Goal: Information Seeking & Learning: Check status

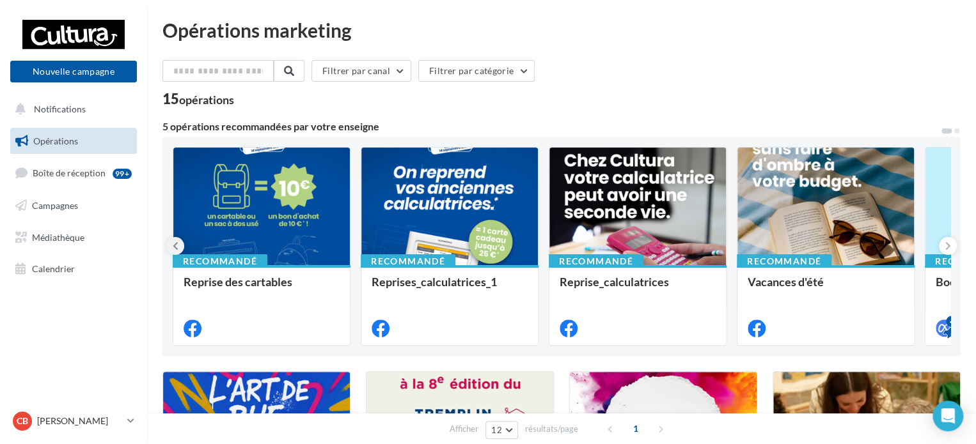
click at [174, 248] on icon at bounding box center [176, 246] width 6 height 13
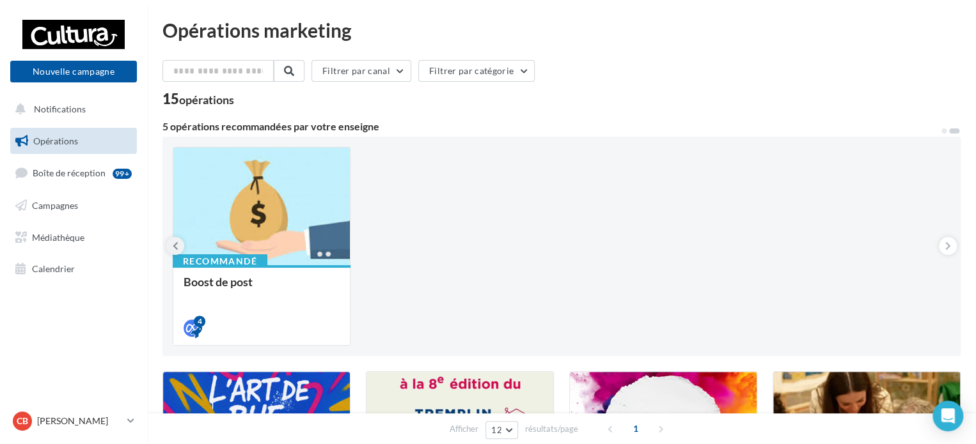
click at [174, 248] on icon at bounding box center [176, 246] width 6 height 13
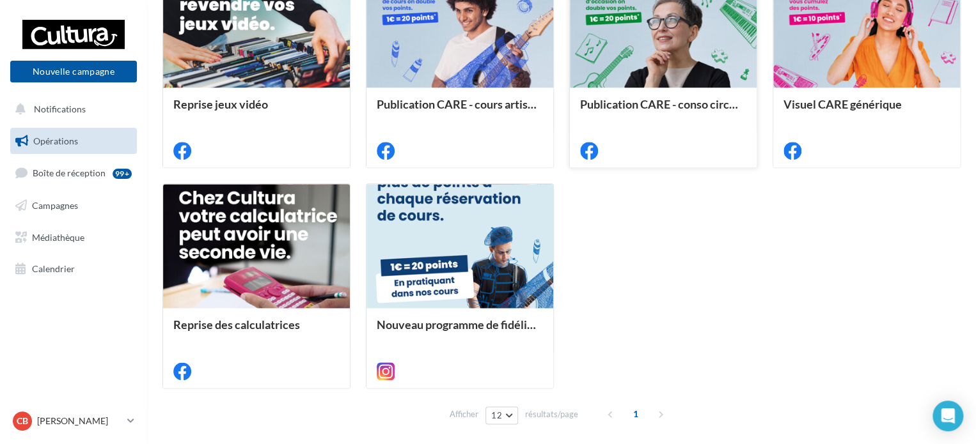
scroll to position [639, 0]
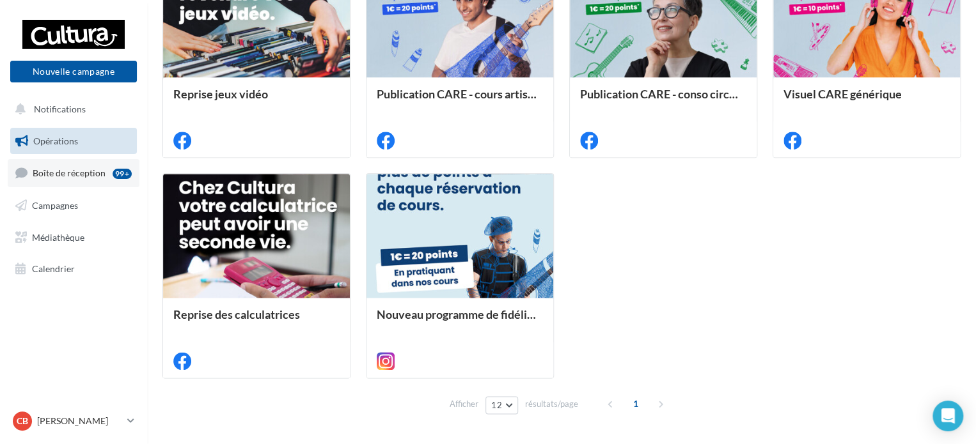
click at [70, 176] on span "Boîte de réception" at bounding box center [69, 173] width 73 height 11
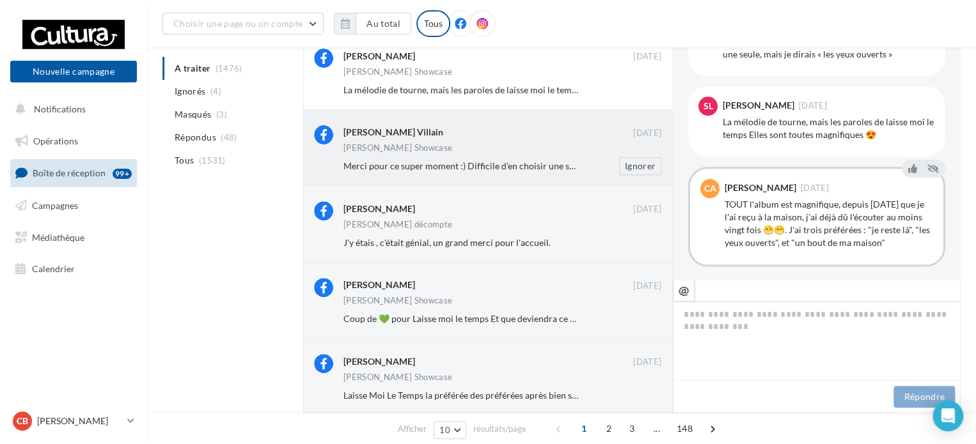
scroll to position [145, 0]
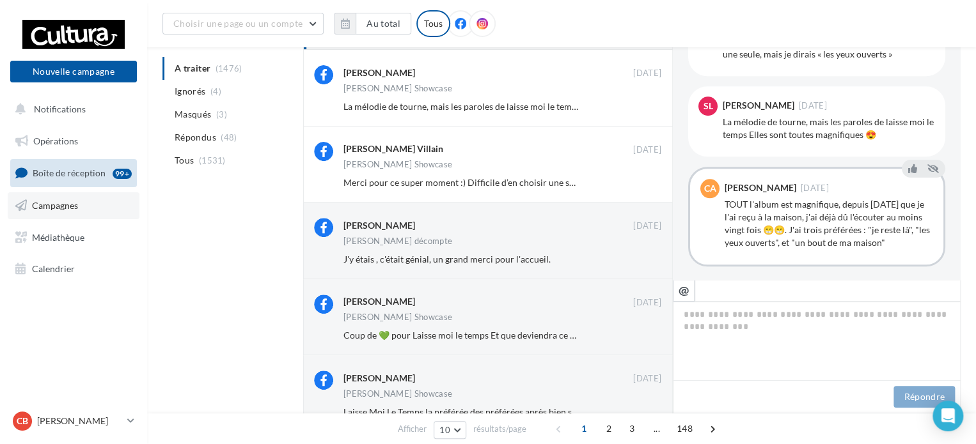
click at [61, 207] on span "Campagnes" at bounding box center [55, 205] width 46 height 11
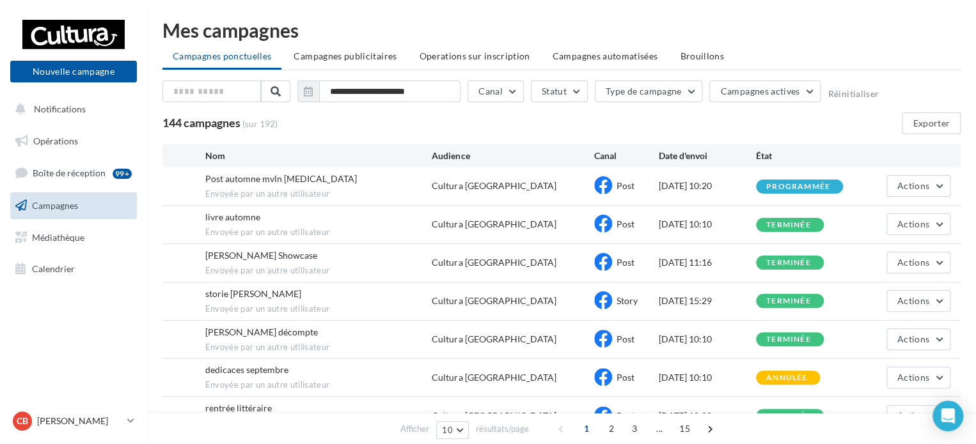
click at [245, 178] on span "Post automne mvln [MEDICAL_DATA]" at bounding box center [281, 178] width 152 height 11
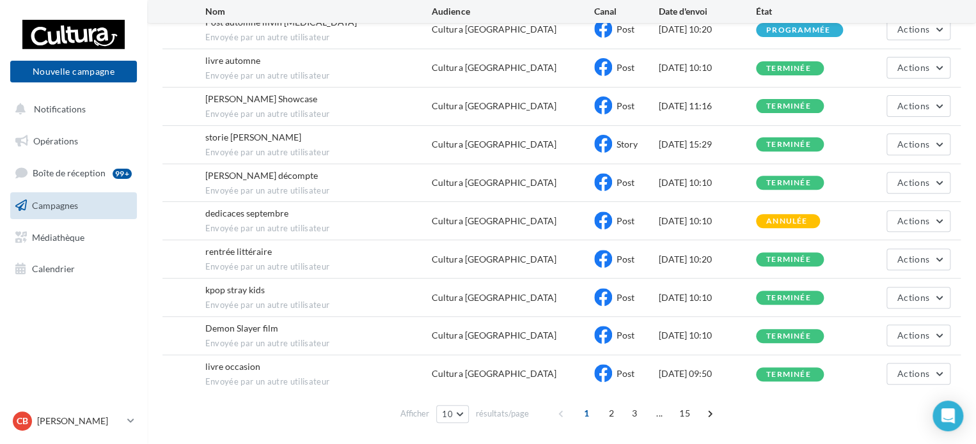
scroll to position [65, 0]
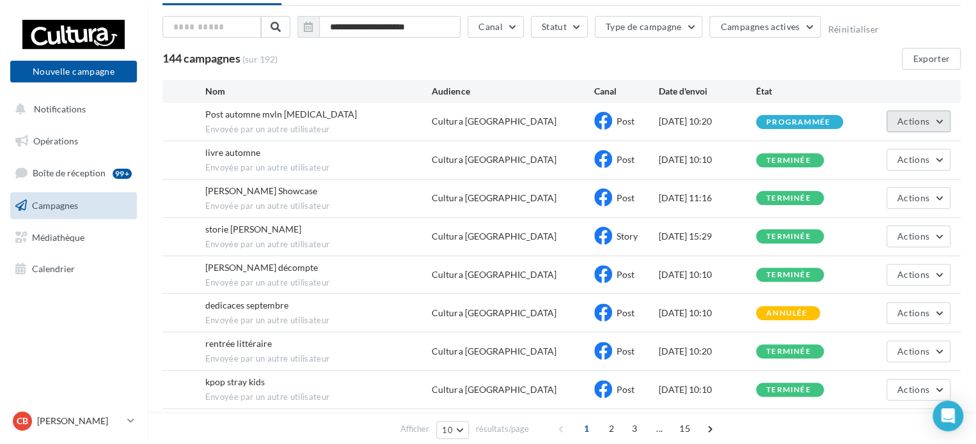
click at [939, 120] on button "Actions" at bounding box center [918, 122] width 64 height 22
click at [936, 157] on button "Actions" at bounding box center [918, 160] width 64 height 22
click at [863, 188] on button "Voir les résultats" at bounding box center [886, 189] width 128 height 33
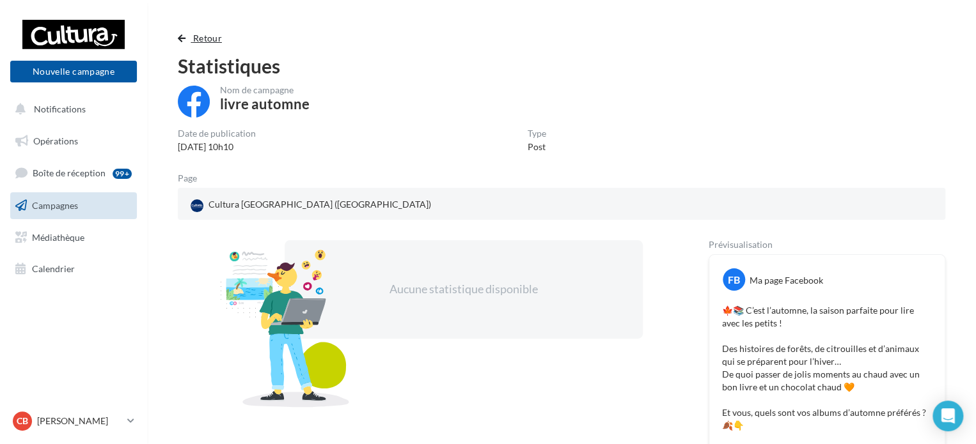
click at [185, 34] on span "button" at bounding box center [182, 38] width 8 height 9
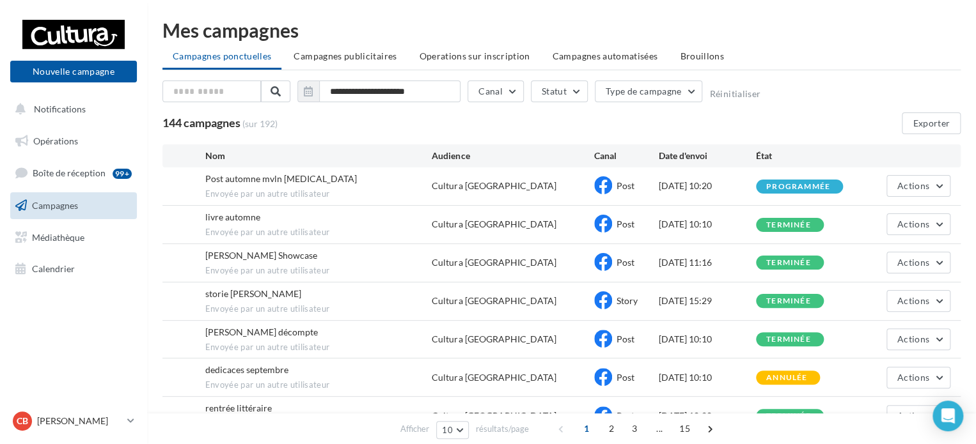
scroll to position [65, 0]
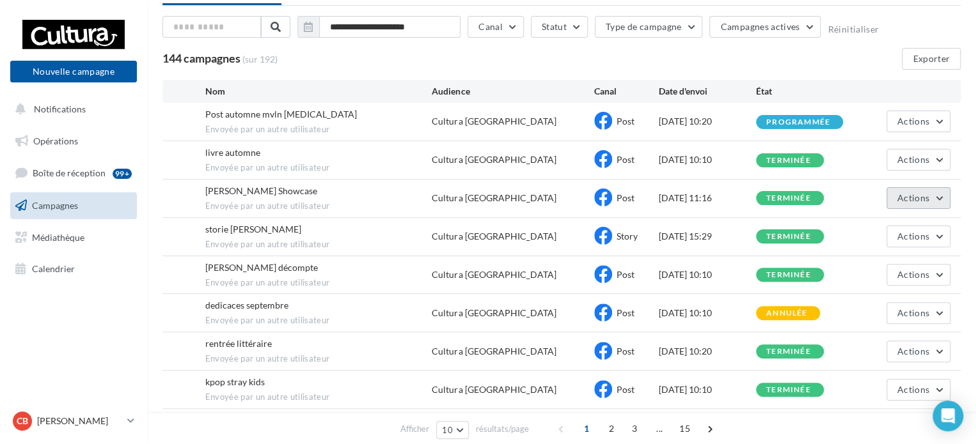
click at [909, 196] on span "Actions" at bounding box center [913, 197] width 32 height 11
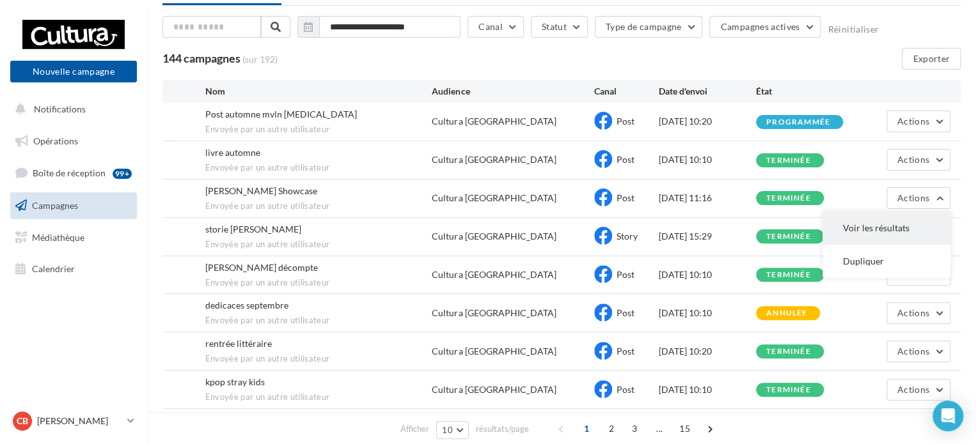
click at [861, 227] on button "Voir les résultats" at bounding box center [886, 228] width 128 height 33
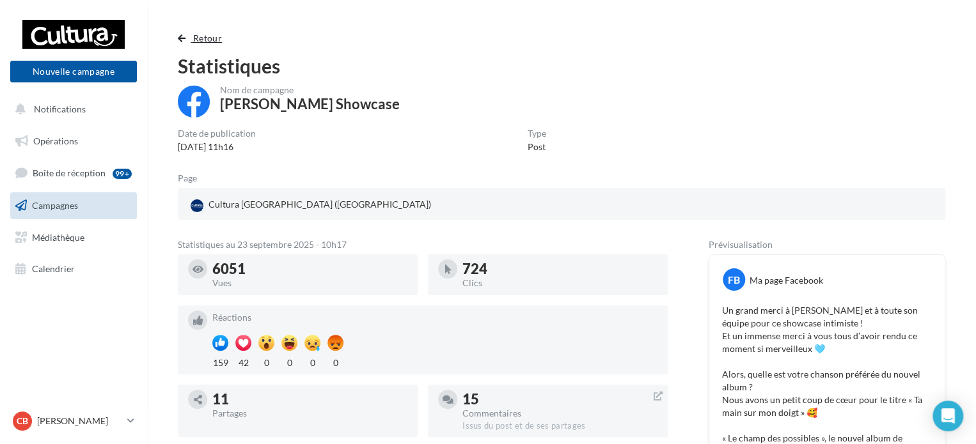
click at [178, 40] on span "button" at bounding box center [182, 38] width 8 height 9
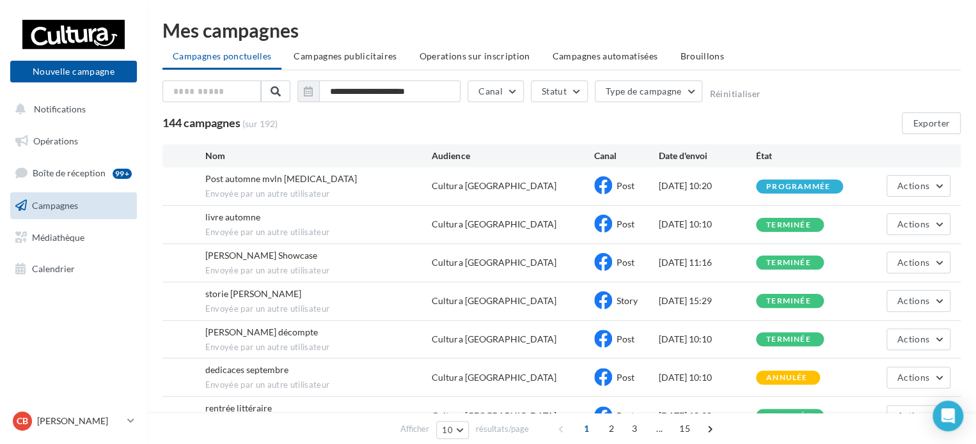
scroll to position [65, 0]
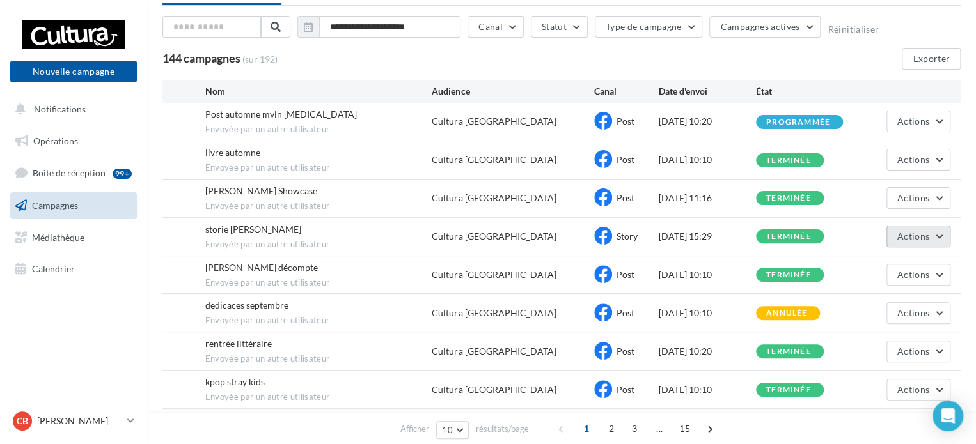
click at [921, 235] on span "Actions" at bounding box center [913, 236] width 32 height 11
click at [862, 263] on button "Voir les résultats" at bounding box center [886, 266] width 128 height 33
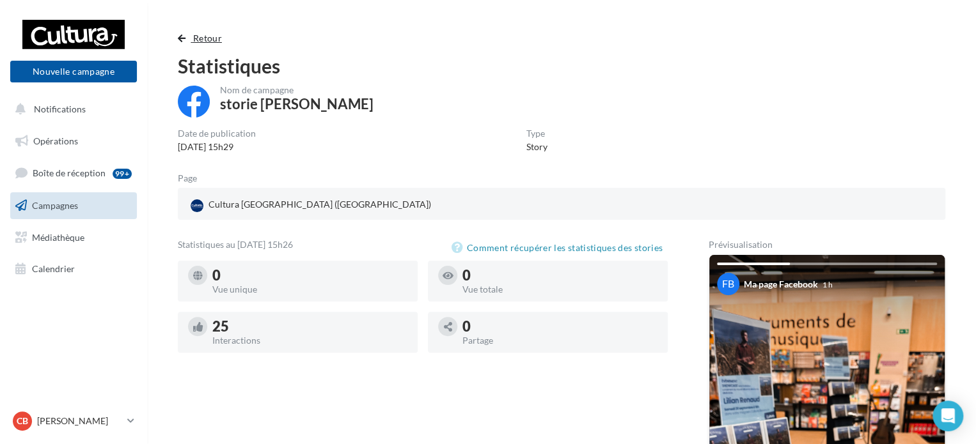
click at [179, 38] on span "button" at bounding box center [182, 38] width 8 height 9
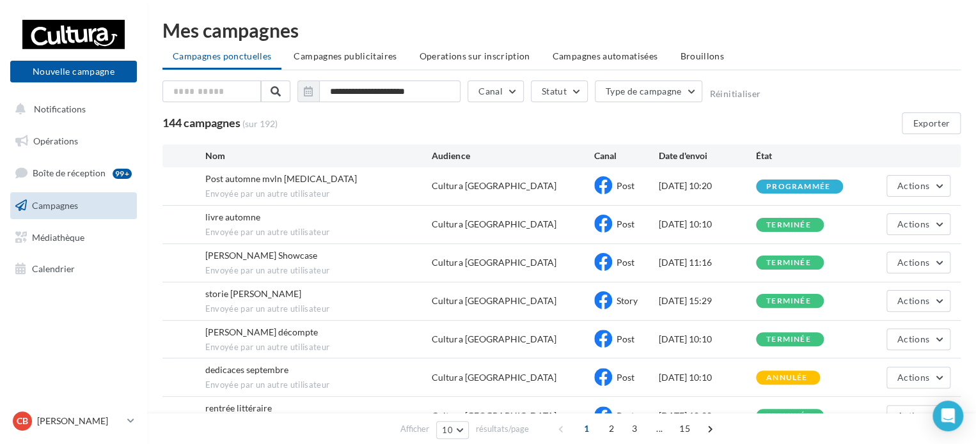
scroll to position [65, 0]
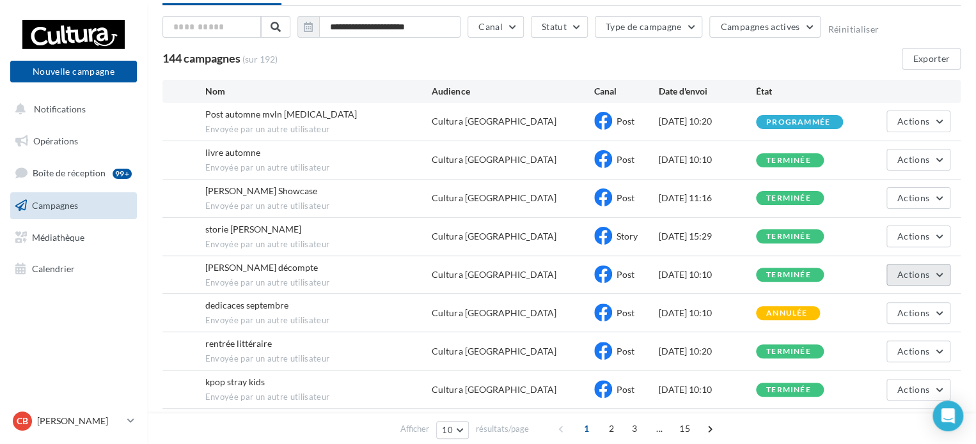
click at [929, 270] on button "Actions" at bounding box center [918, 275] width 64 height 22
click at [875, 295] on button "Voir les résultats" at bounding box center [886, 304] width 128 height 33
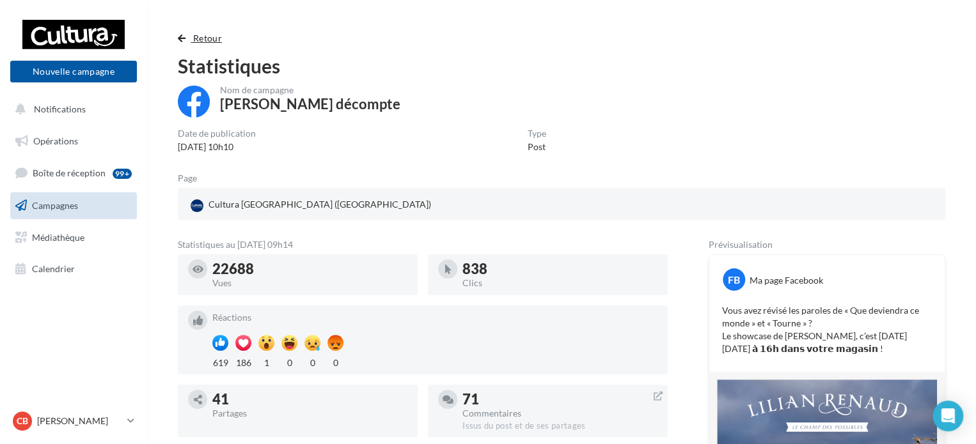
click at [179, 37] on span "button" at bounding box center [182, 38] width 8 height 9
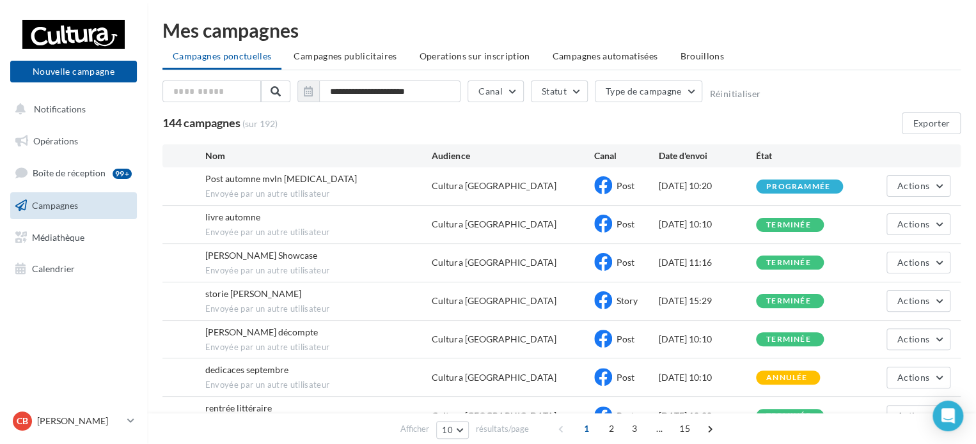
scroll to position [65, 0]
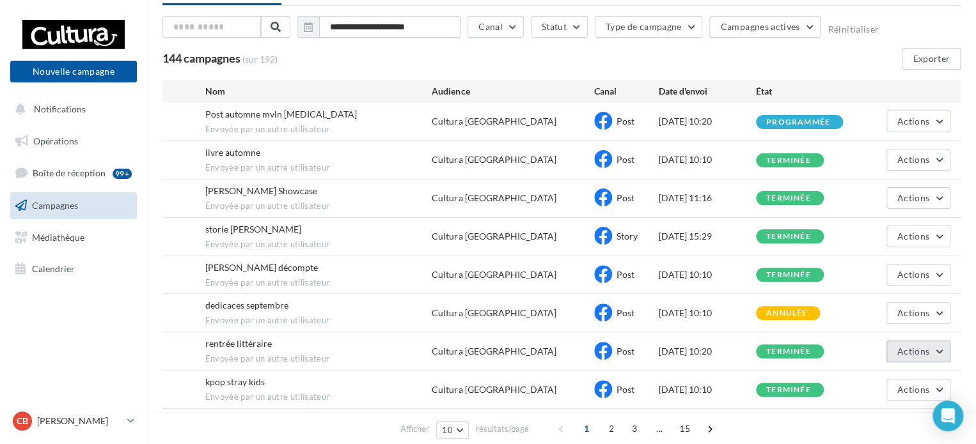
click at [929, 350] on button "Actions" at bounding box center [918, 352] width 64 height 22
click at [867, 377] on button "Voir les résultats" at bounding box center [886, 381] width 128 height 33
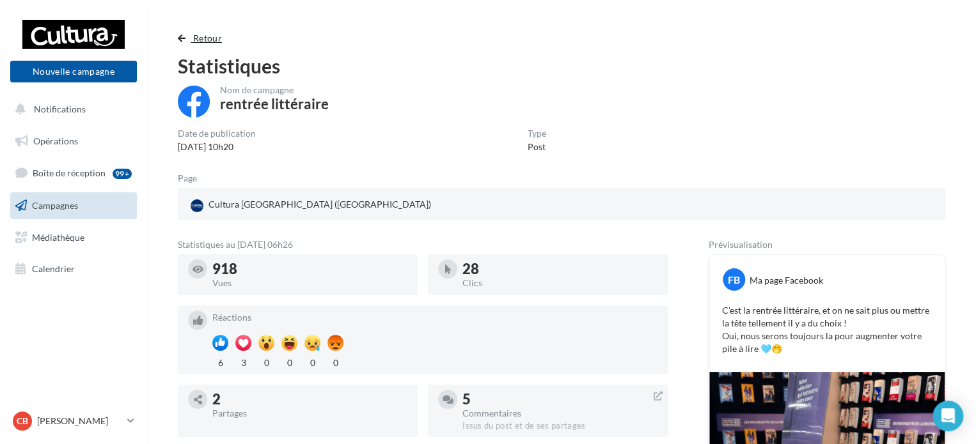
click at [179, 40] on span "button" at bounding box center [182, 38] width 8 height 9
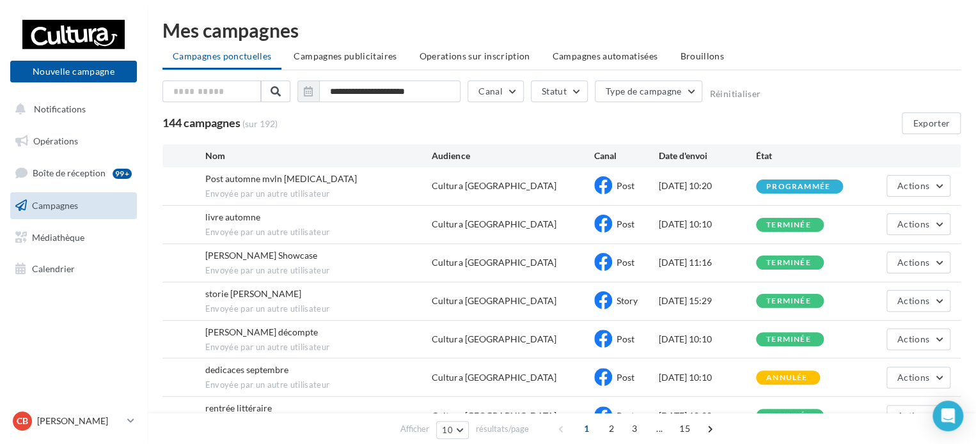
scroll to position [65, 0]
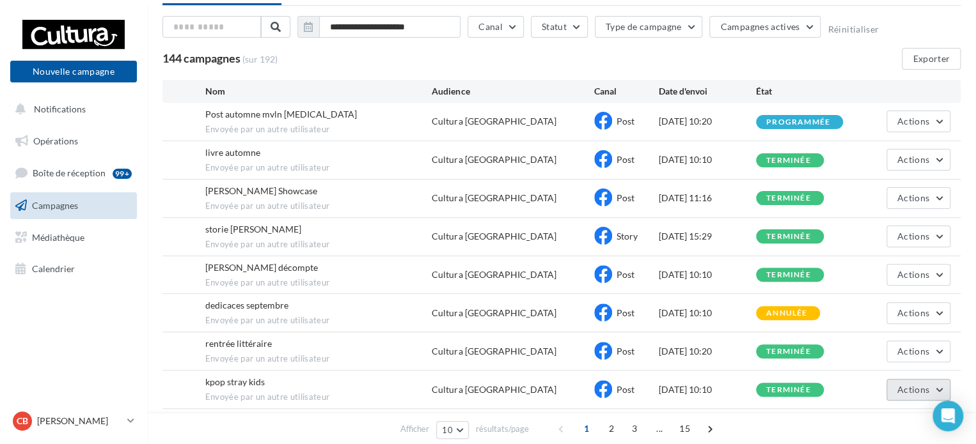
click at [928, 386] on span "Actions" at bounding box center [913, 389] width 32 height 11
click at [841, 322] on button "Voir les résultats" at bounding box center [886, 326] width 128 height 33
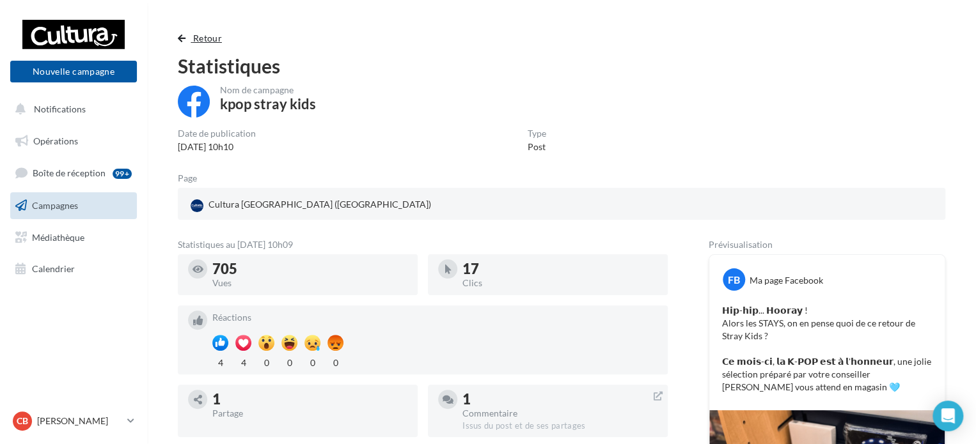
click at [182, 38] on span "button" at bounding box center [182, 38] width 8 height 9
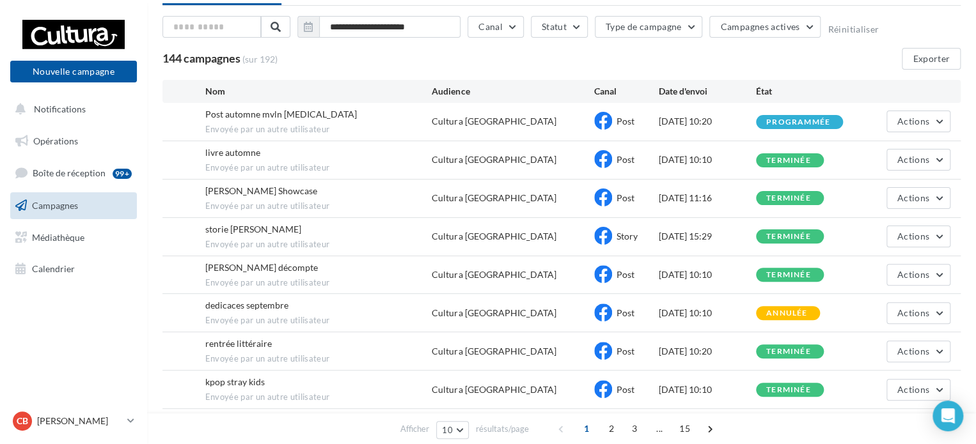
scroll to position [138, 0]
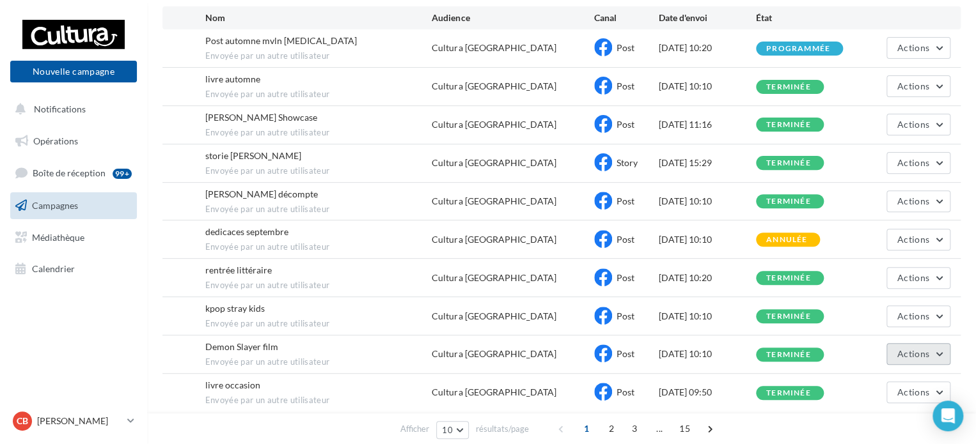
click at [936, 352] on button "Actions" at bounding box center [918, 354] width 64 height 22
click at [850, 383] on button "Voir les résultats" at bounding box center [886, 384] width 128 height 33
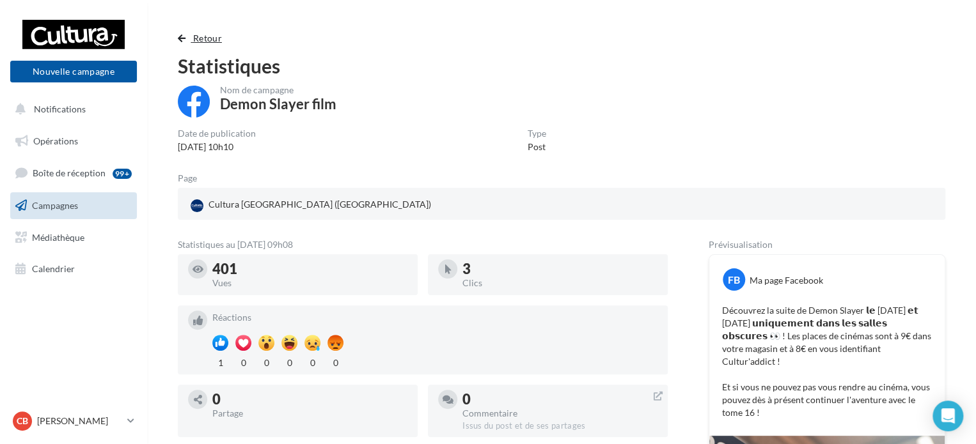
click at [187, 38] on button "Retour" at bounding box center [202, 38] width 49 height 15
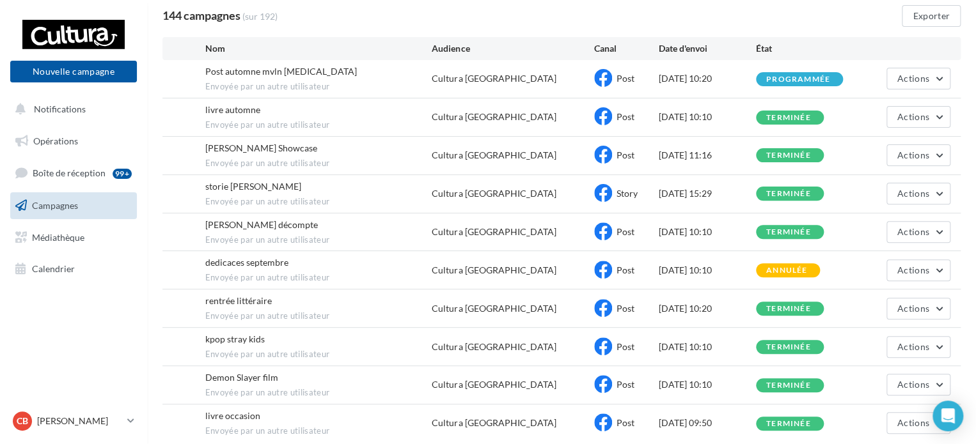
scroll to position [138, 0]
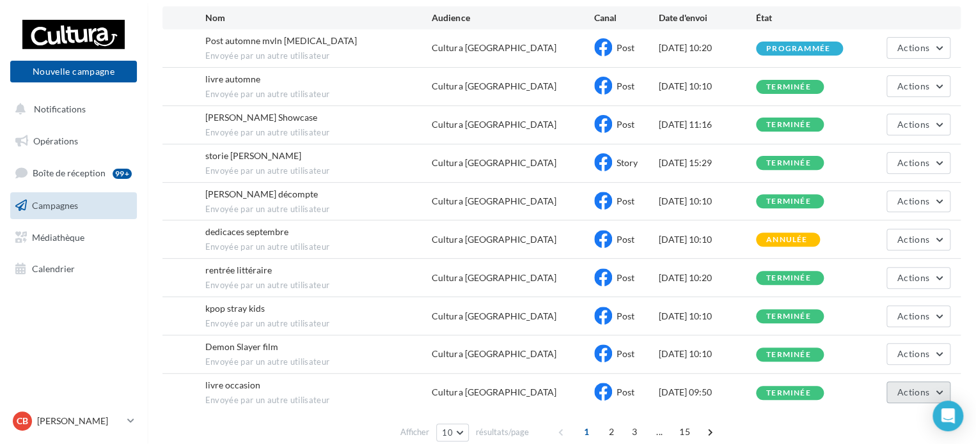
click at [935, 397] on button "Actions" at bounding box center [918, 393] width 64 height 22
click at [864, 331] on button "Voir les résultats" at bounding box center [886, 329] width 128 height 33
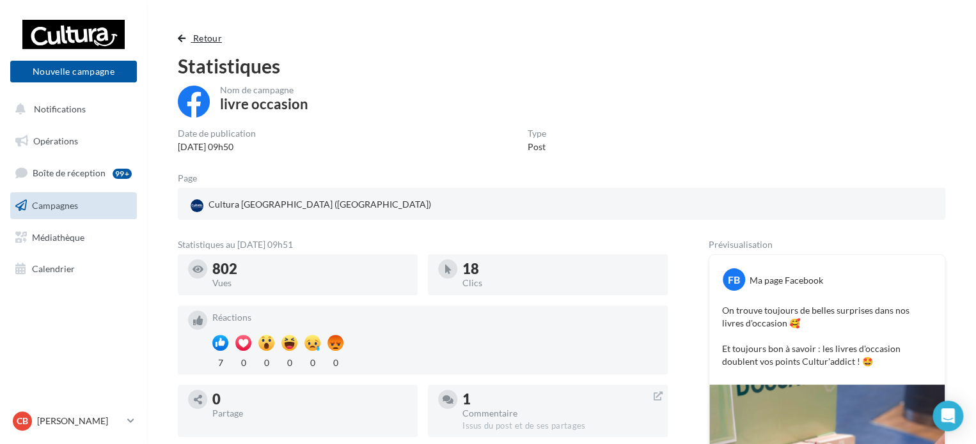
click at [178, 40] on span "button" at bounding box center [182, 38] width 8 height 9
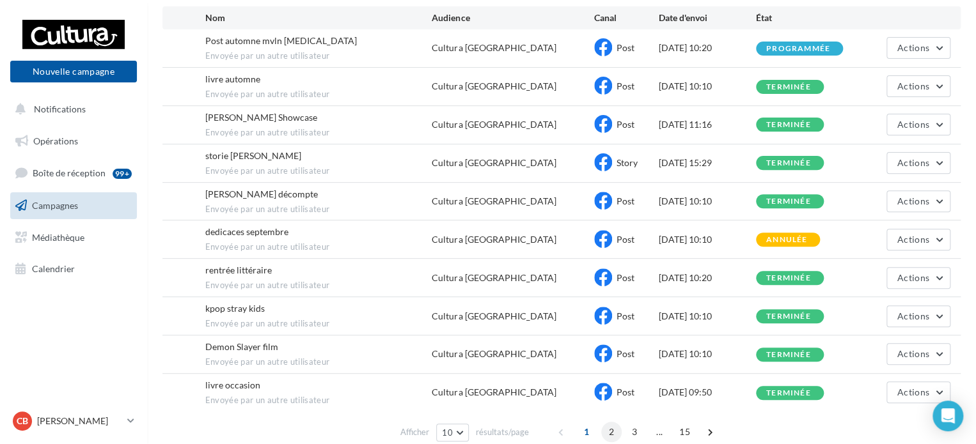
click at [607, 428] on span "2" at bounding box center [611, 432] width 20 height 20
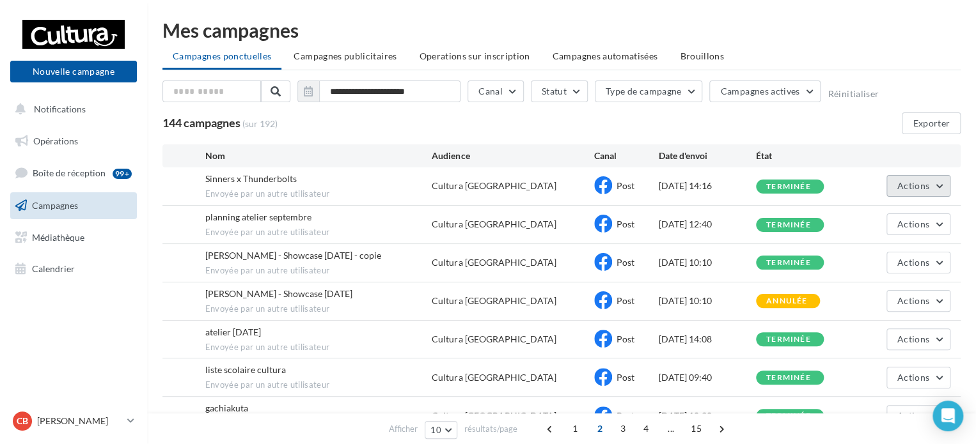
click at [947, 189] on button "Actions" at bounding box center [918, 186] width 64 height 22
click at [880, 212] on button "Voir les résultats" at bounding box center [886, 215] width 128 height 33
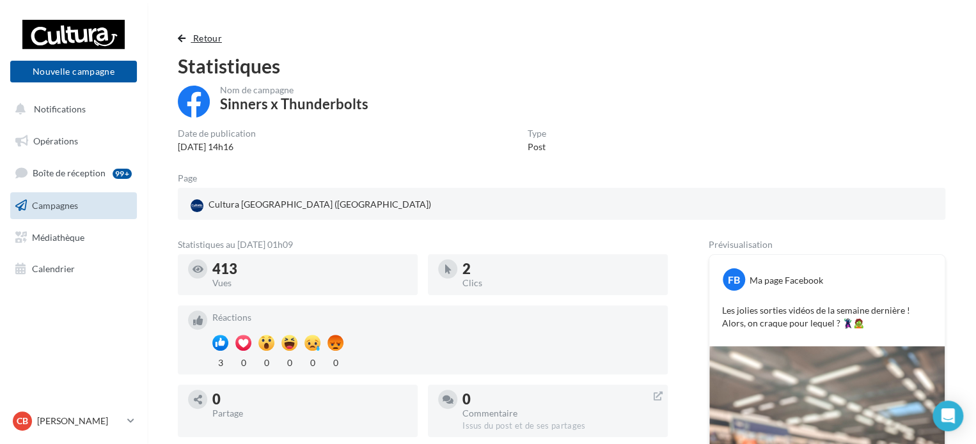
click at [179, 36] on span "button" at bounding box center [182, 38] width 8 height 9
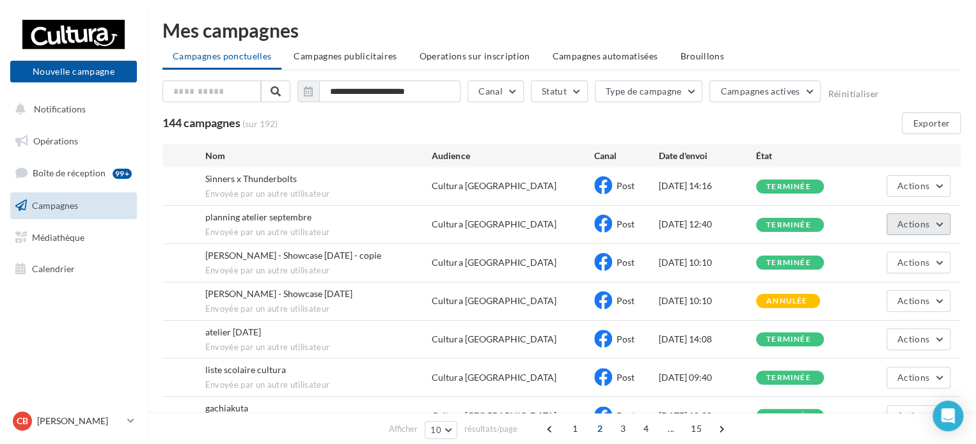
click at [932, 224] on button "Actions" at bounding box center [918, 225] width 64 height 22
click at [887, 251] on button "Voir les résultats" at bounding box center [886, 254] width 128 height 33
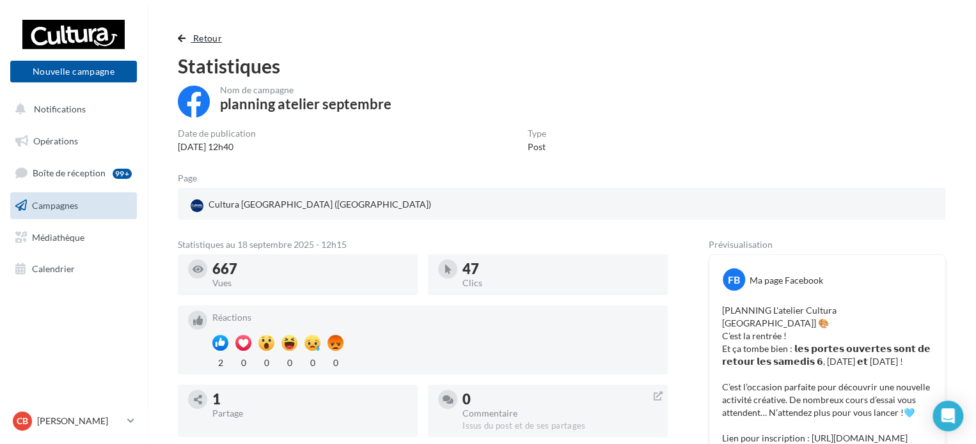
click at [180, 40] on span "button" at bounding box center [182, 38] width 8 height 9
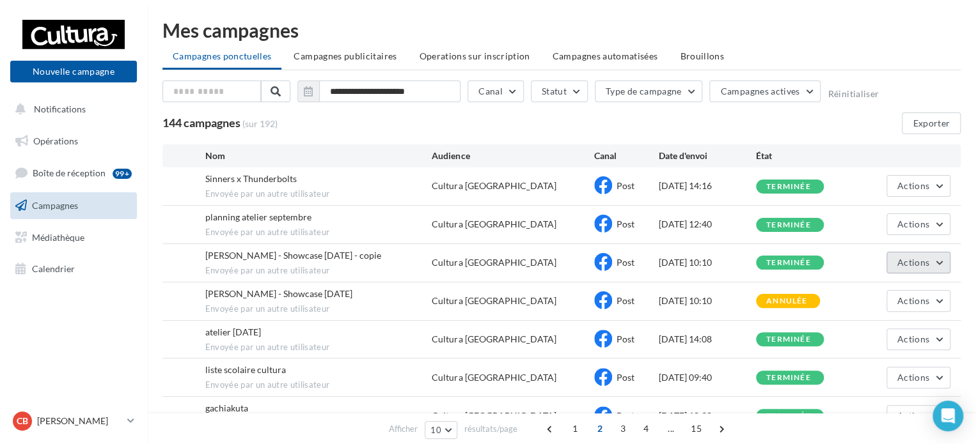
click at [931, 263] on button "Actions" at bounding box center [918, 263] width 64 height 22
click at [873, 296] on button "Voir les résultats" at bounding box center [886, 292] width 128 height 33
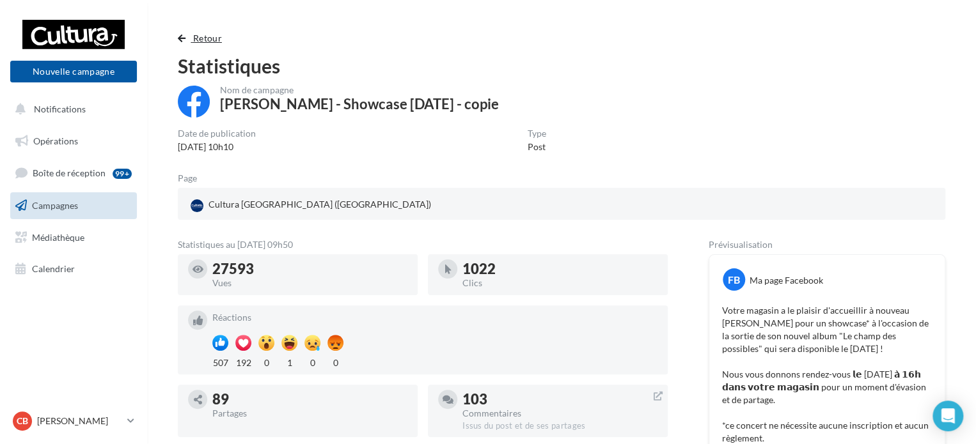
click at [182, 38] on span "button" at bounding box center [182, 38] width 8 height 9
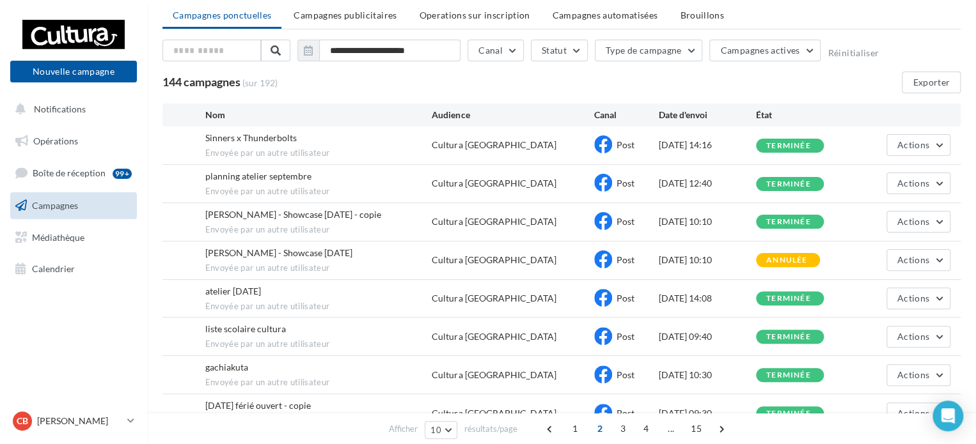
scroll to position [64, 0]
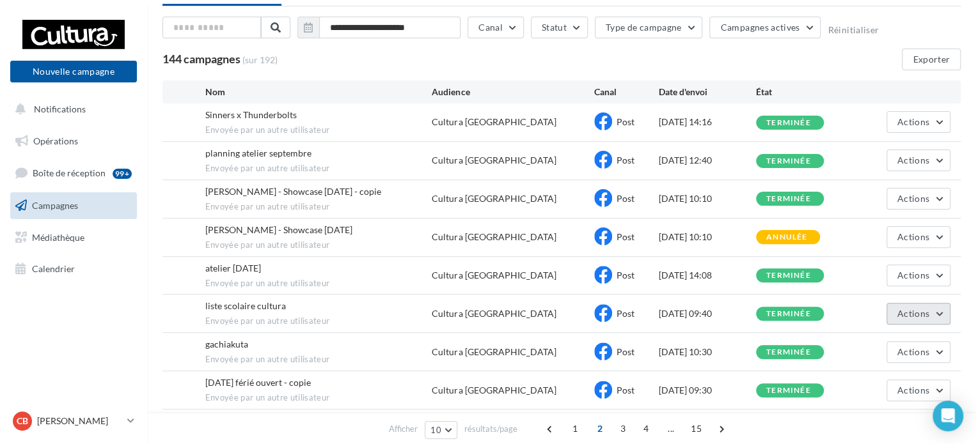
click at [918, 312] on span "Actions" at bounding box center [913, 313] width 32 height 11
click at [870, 339] on button "Voir les résultats" at bounding box center [886, 343] width 128 height 33
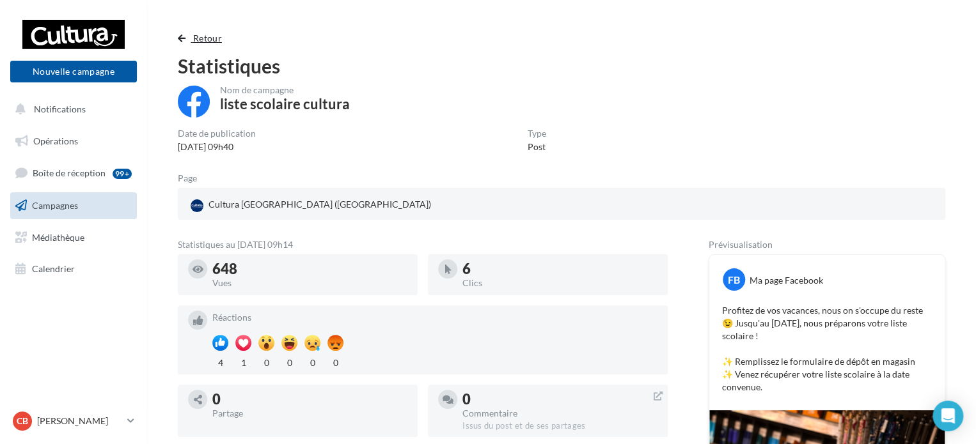
click at [179, 37] on span "button" at bounding box center [182, 38] width 8 height 9
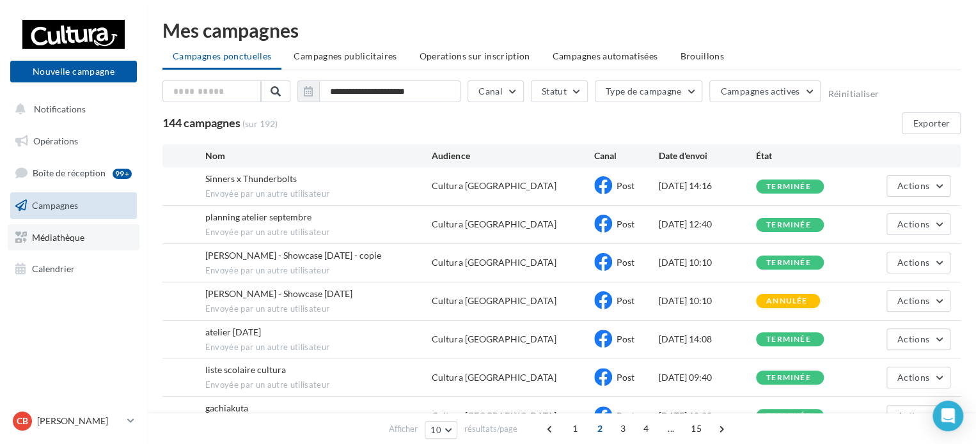
click at [82, 240] on span "Médiathèque" at bounding box center [58, 236] width 52 height 11
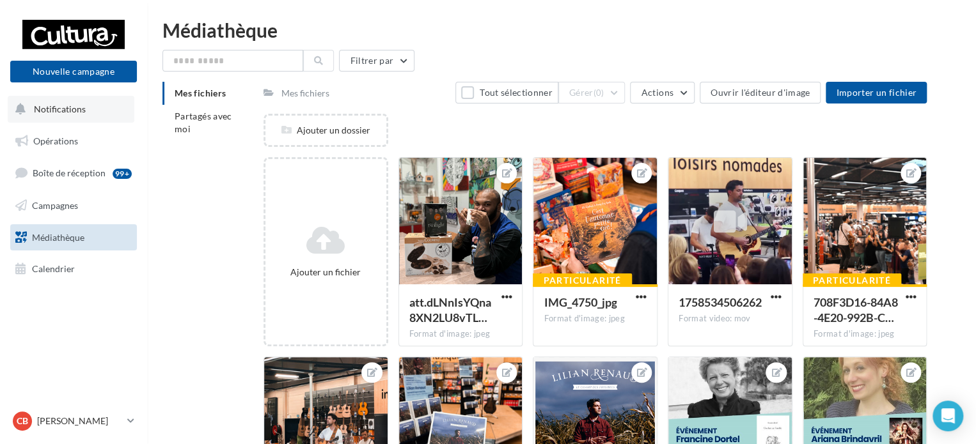
click at [66, 104] on span "Notifications" at bounding box center [60, 109] width 52 height 11
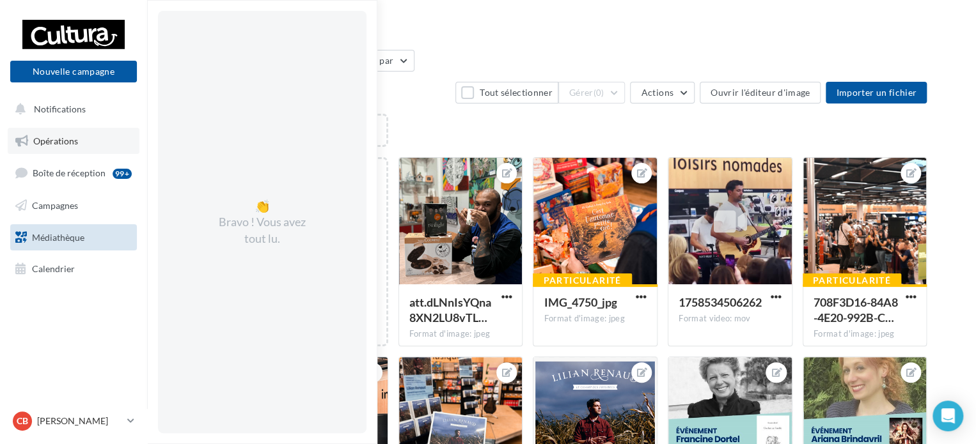
click at [53, 141] on span "Opérations" at bounding box center [55, 141] width 45 height 11
